Goal: Task Accomplishment & Management: Use online tool/utility

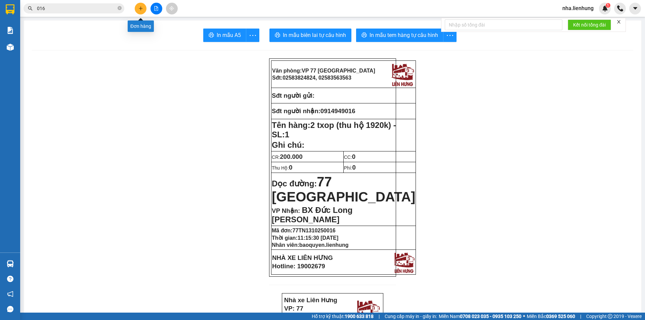
click at [137, 10] on button at bounding box center [141, 9] width 12 height 12
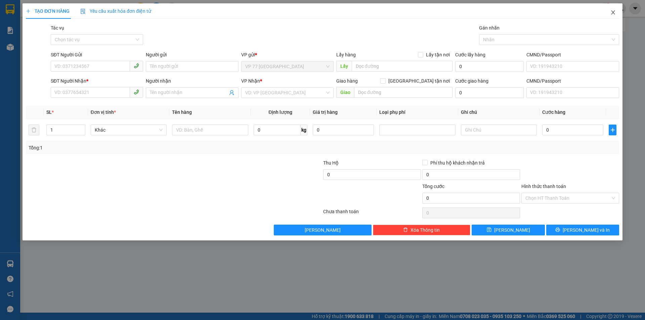
drag, startPoint x: 615, startPoint y: 13, endPoint x: 136, endPoint y: 47, distance: 480.6
click at [136, 47] on div "TẠO ĐƠN HÀNG Yêu cầu xuất hóa đơn điện tử Transit Pickup Surcharge Ids Transit …" at bounding box center [323, 121] width 600 height 237
click at [614, 18] on span "Close" at bounding box center [613, 12] width 19 height 19
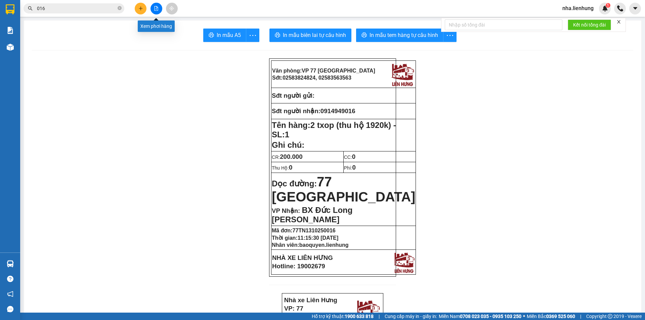
click at [160, 6] on button at bounding box center [156, 9] width 12 height 12
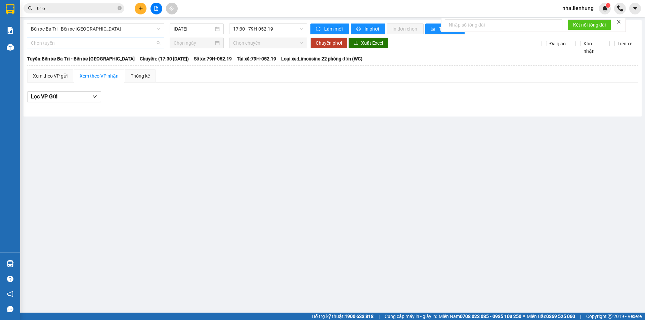
click at [112, 42] on span "Chọn tuyến" at bounding box center [95, 43] width 129 height 10
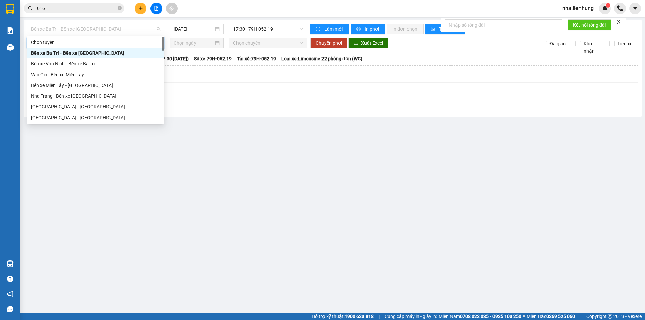
click at [90, 27] on span "Bến xe Ba Tri - Bến xe [GEOGRAPHIC_DATA]" at bounding box center [95, 29] width 129 height 10
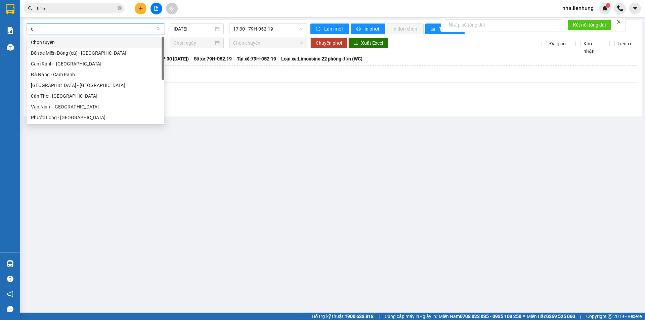
type input "ca"
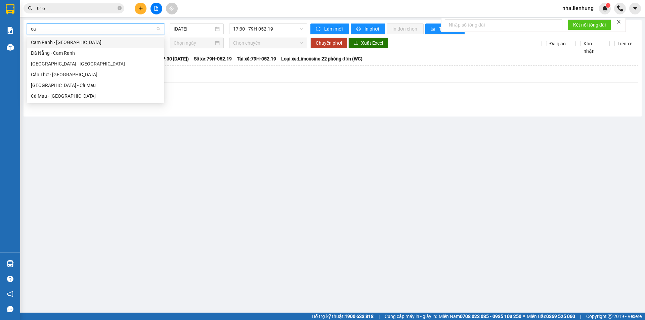
click at [108, 37] on div "Cam Ranh - [GEOGRAPHIC_DATA]" at bounding box center [95, 42] width 137 height 11
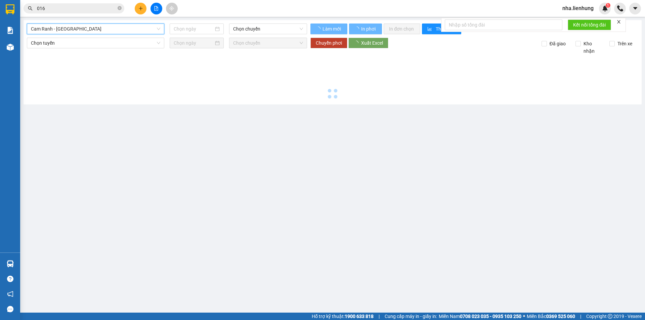
type input "[DATE]"
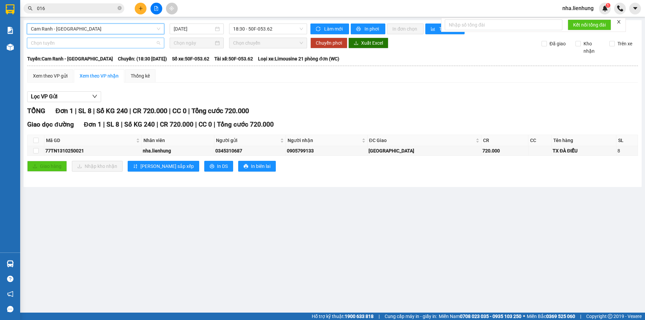
click at [99, 40] on span "Chọn tuyến" at bounding box center [95, 43] width 129 height 10
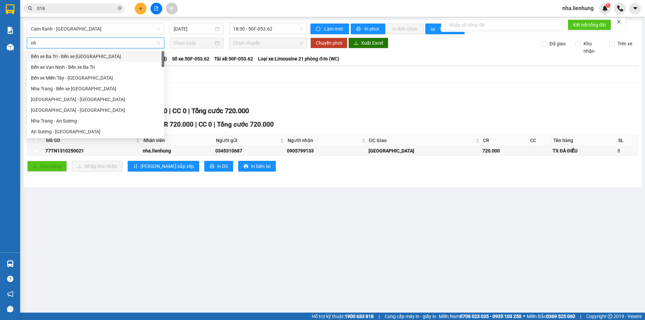
type input "nha"
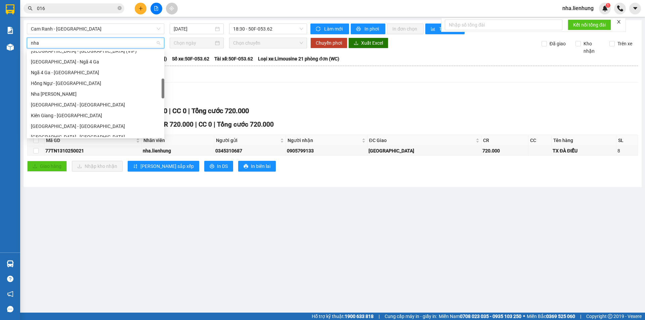
scroll to position [67, 0]
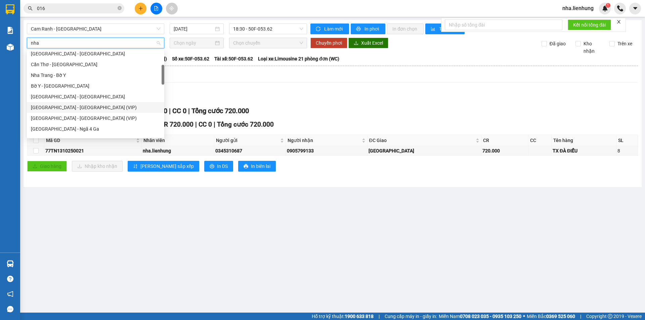
click at [81, 106] on div "[GEOGRAPHIC_DATA] - [GEOGRAPHIC_DATA] (VIP)" at bounding box center [95, 107] width 129 height 7
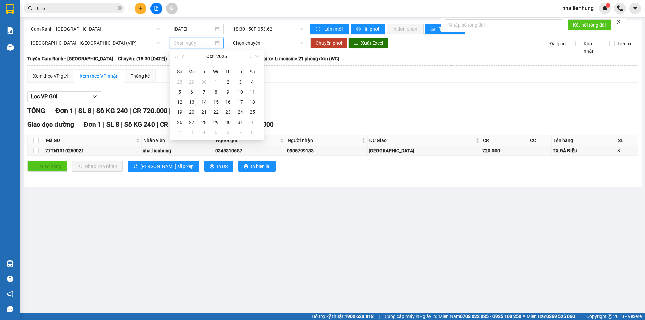
click at [187, 45] on input at bounding box center [194, 42] width 40 height 7
type input "[DATE]"
click at [192, 104] on div "13" at bounding box center [192, 102] width 8 height 8
type input "[DATE]"
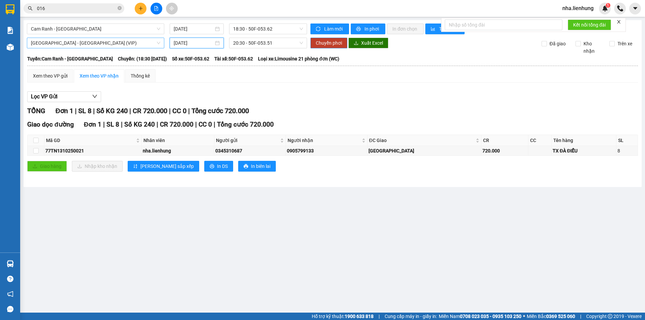
click at [338, 44] on span "Chuyển phơi" at bounding box center [329, 42] width 26 height 7
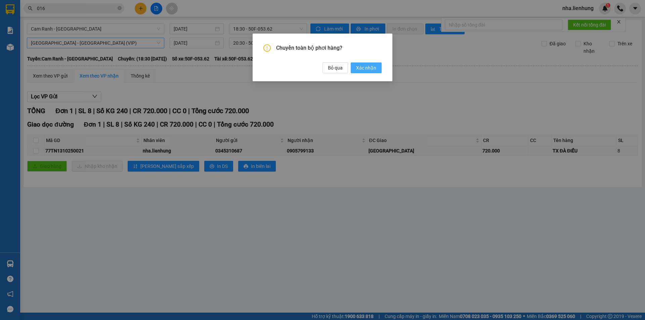
click at [357, 68] on span "Xác nhận" at bounding box center [366, 67] width 20 height 7
